Goal: Find specific page/section: Find specific page/section

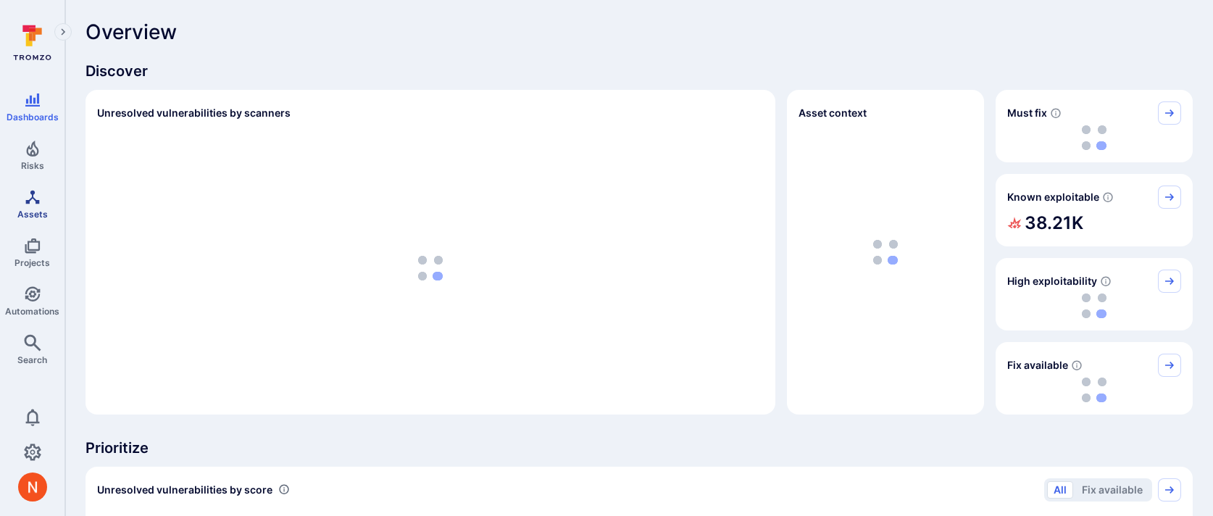
click at [28, 216] on span "Assets" at bounding box center [32, 214] width 30 height 11
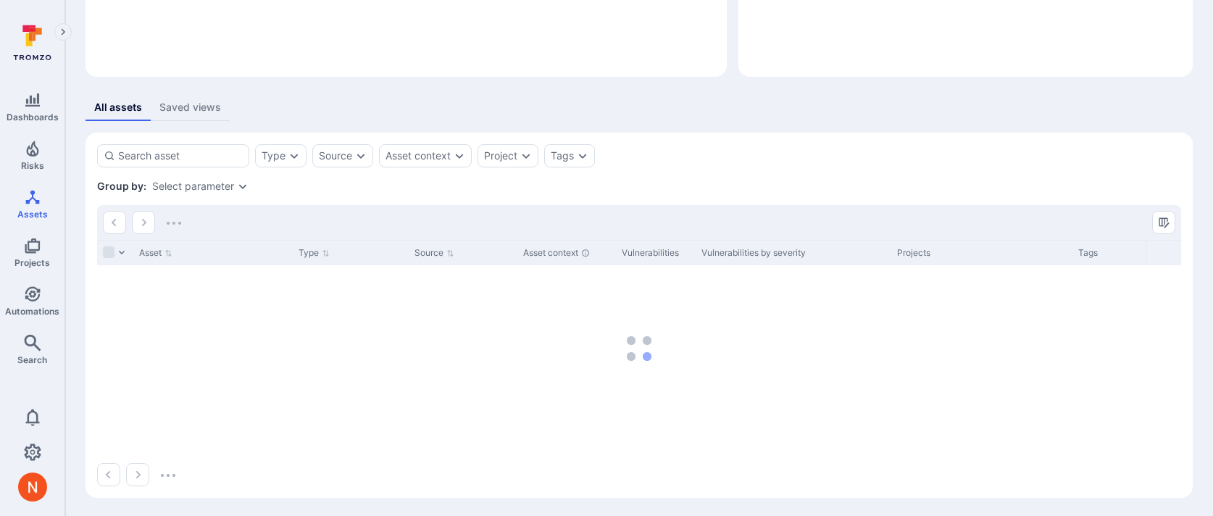
scroll to position [186, 0]
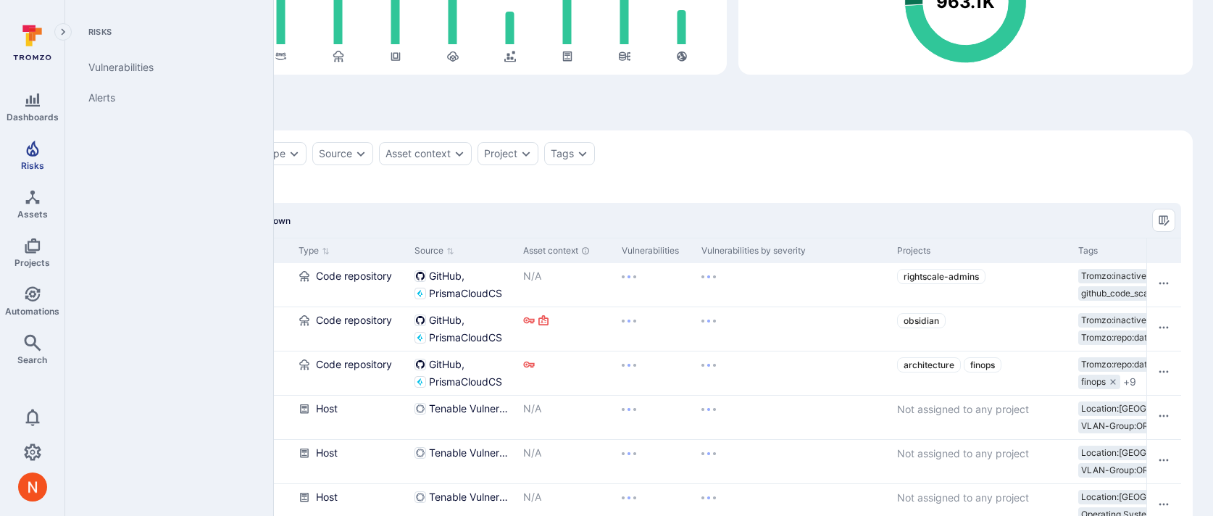
click at [39, 163] on span "Risks" at bounding box center [32, 165] width 23 height 11
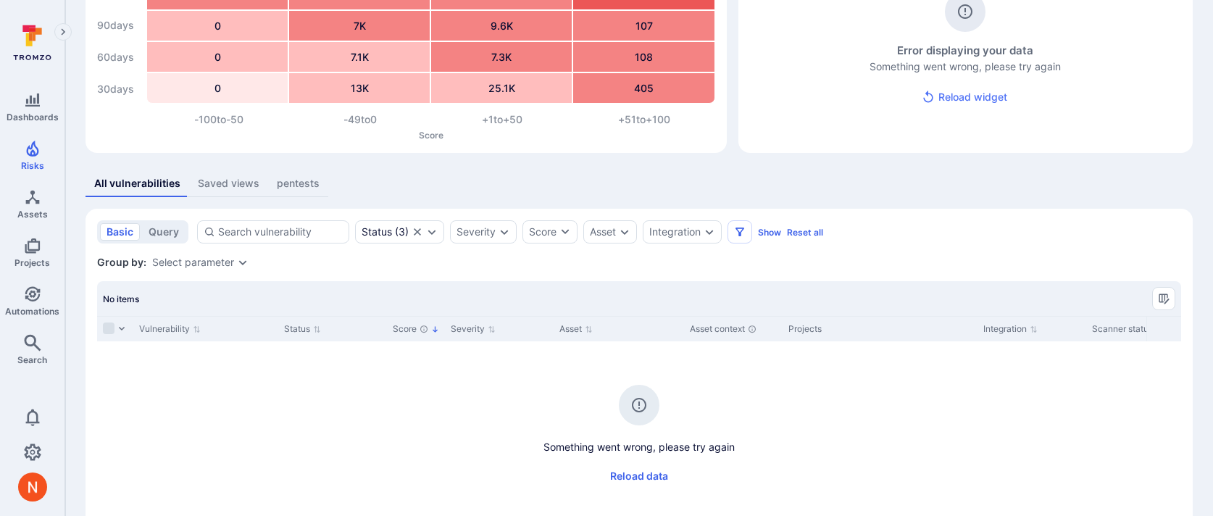
scroll to position [175, 0]
